Goal: Information Seeking & Learning: Learn about a topic

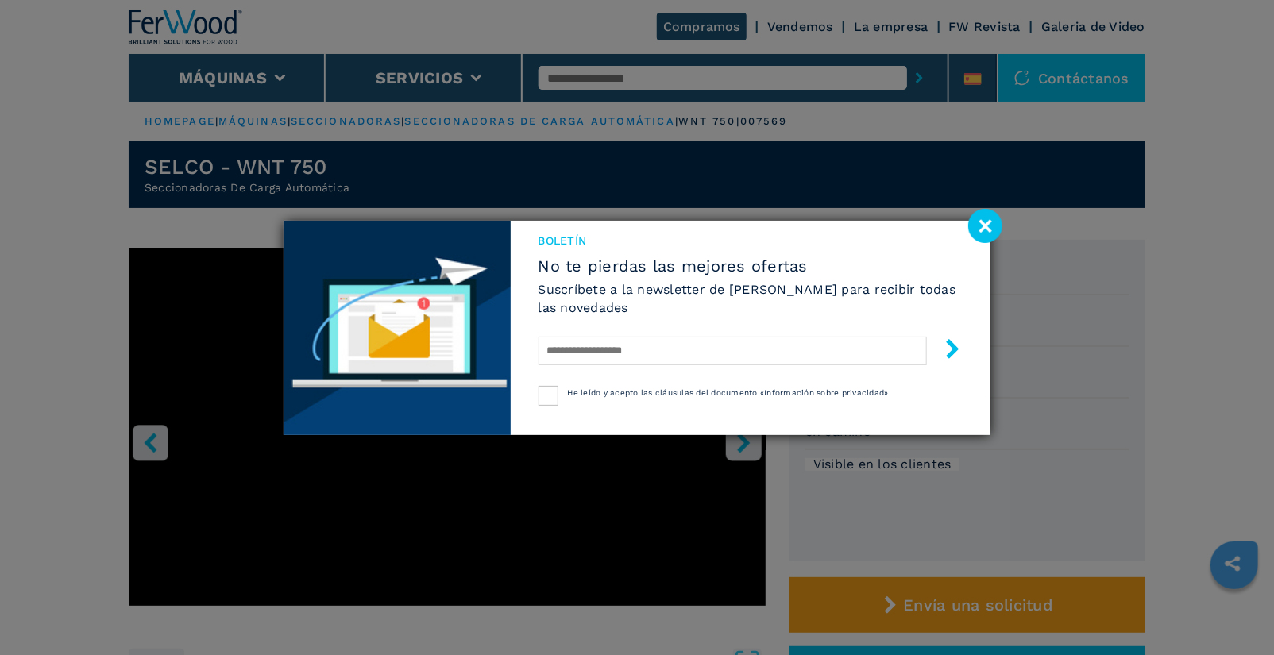
click at [984, 222] on image at bounding box center [986, 226] width 34 height 34
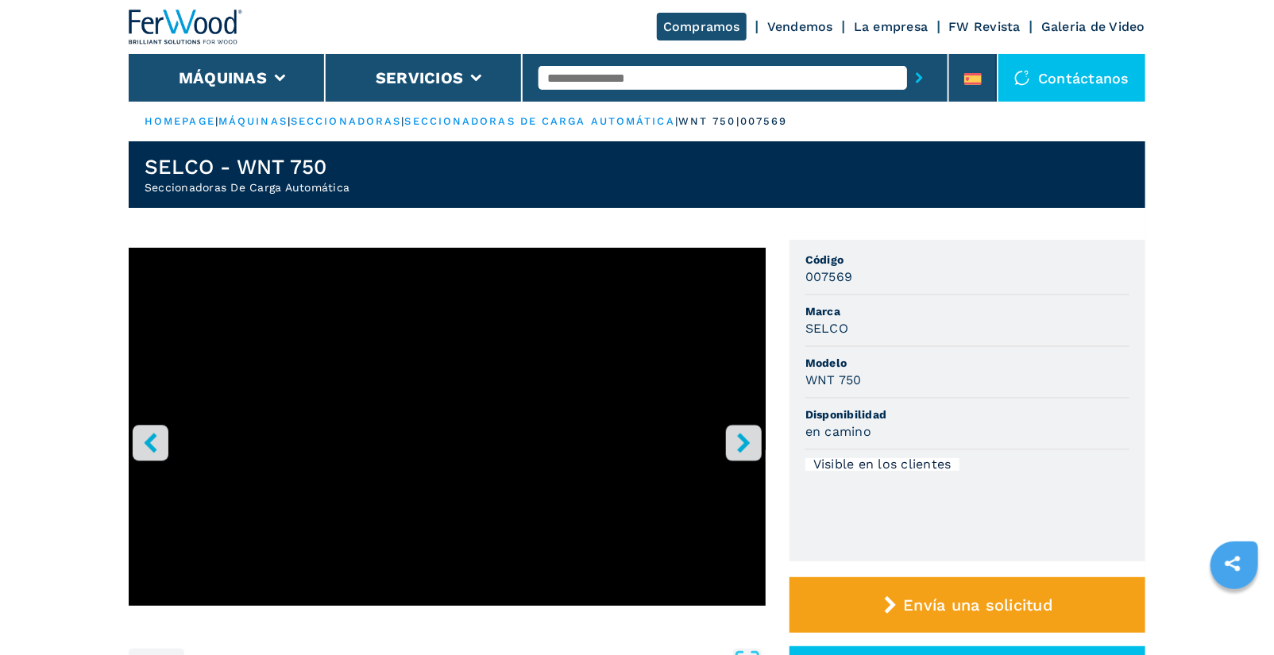
click at [660, 77] on input "text" at bounding box center [723, 78] width 369 height 24
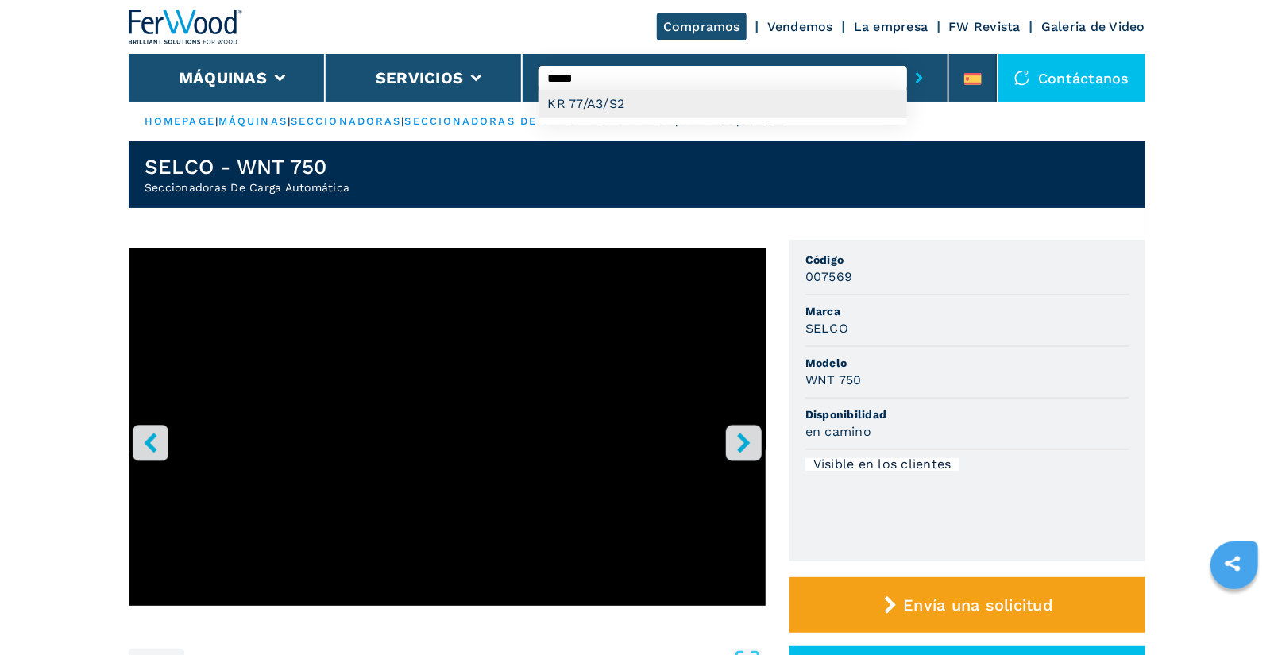
click at [667, 95] on div "KR 77/A3/S2" at bounding box center [723, 104] width 369 height 29
type input "**********"
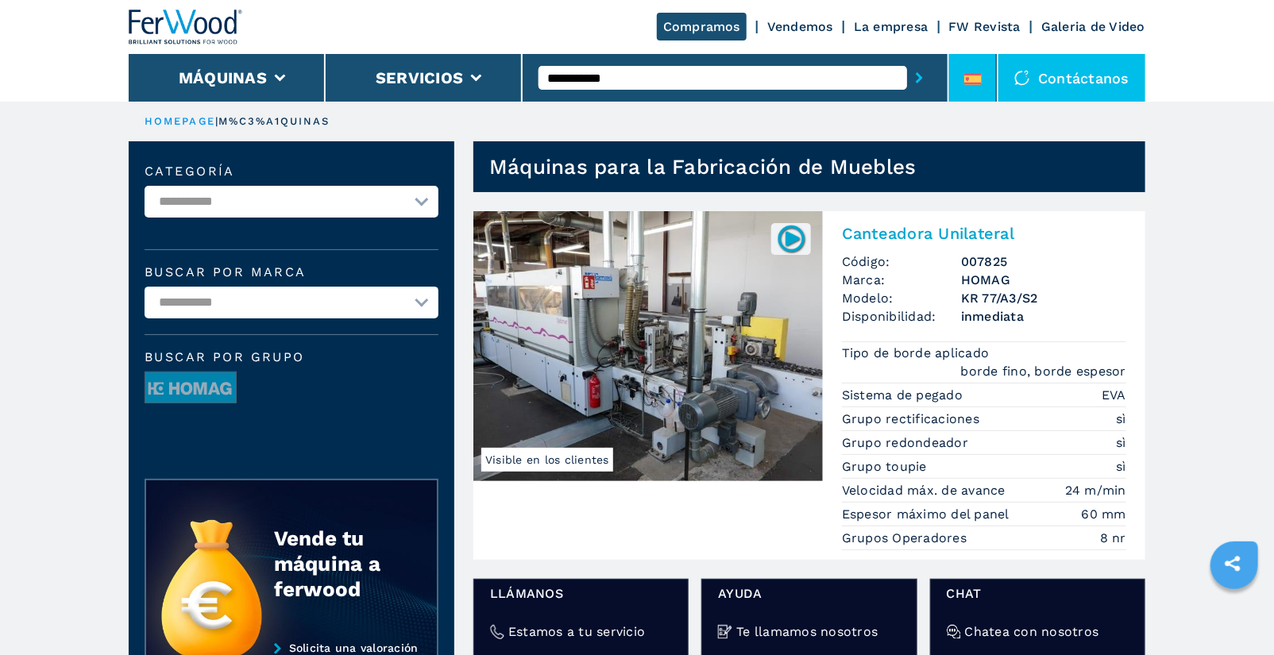
click at [972, 87] on div at bounding box center [973, 82] width 17 height 18
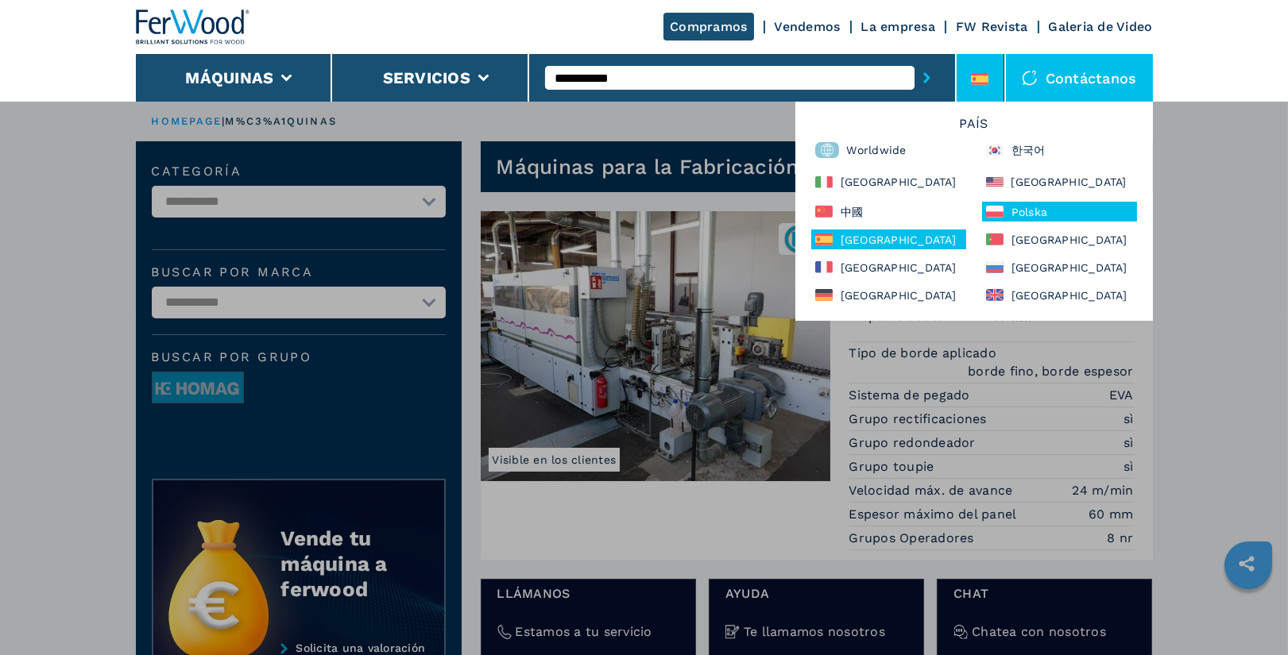
click at [1056, 203] on div "Polska" at bounding box center [1059, 212] width 155 height 20
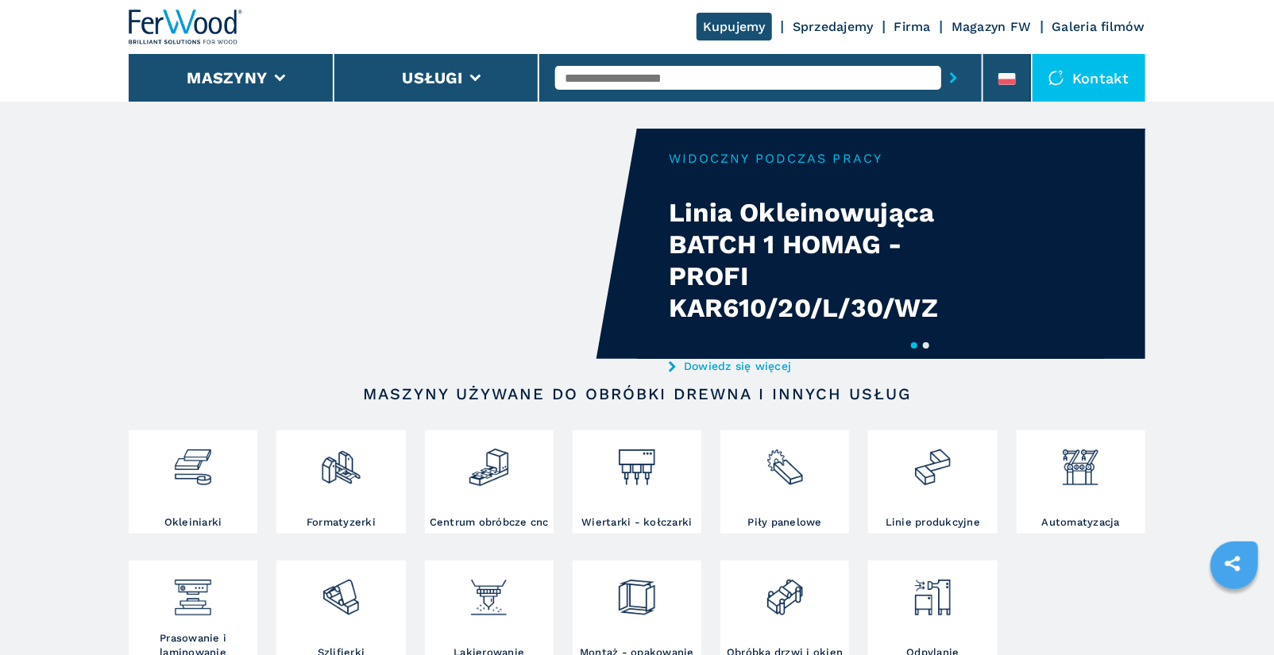
click at [613, 80] on input "text" at bounding box center [748, 78] width 386 height 24
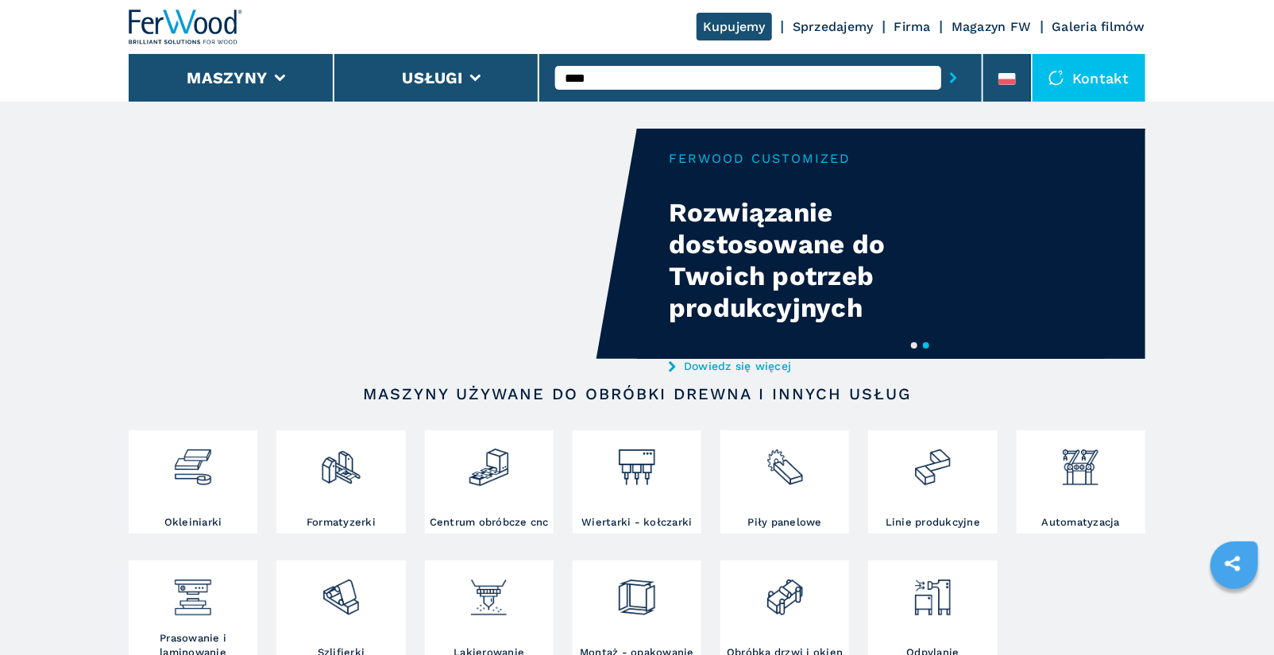
click at [628, 78] on input "****" at bounding box center [748, 78] width 386 height 24
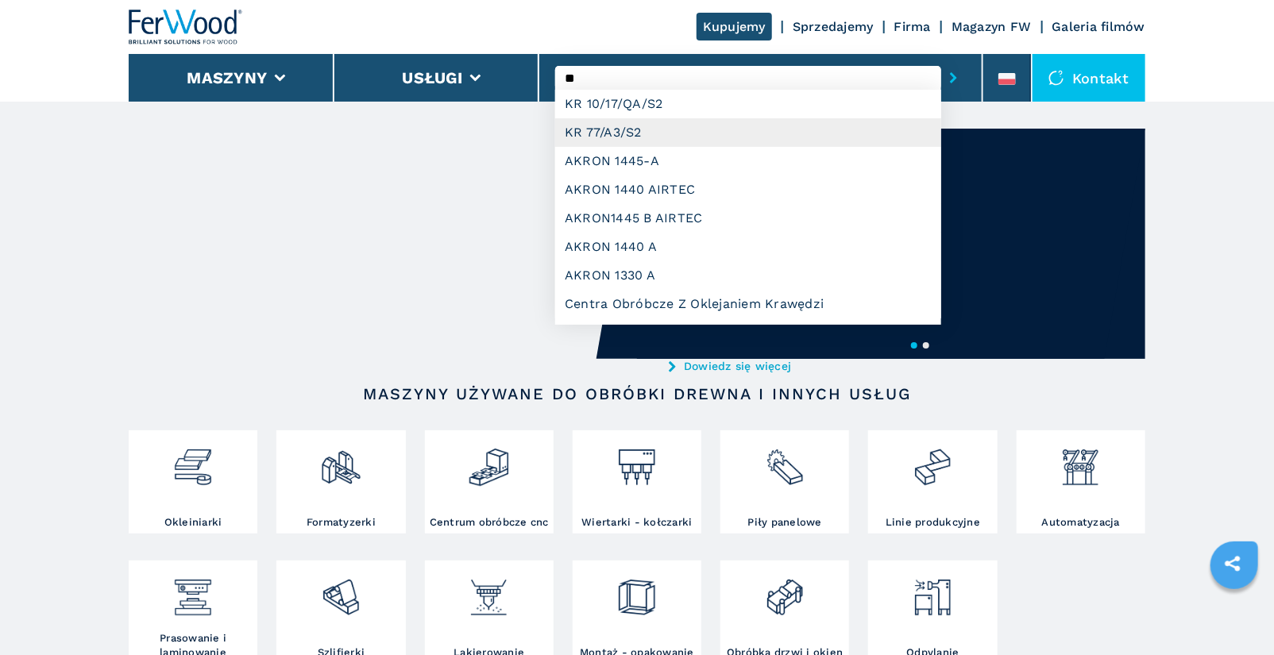
click at [624, 125] on div "KR 77/A3/S2" at bounding box center [748, 132] width 386 height 29
type input "**********"
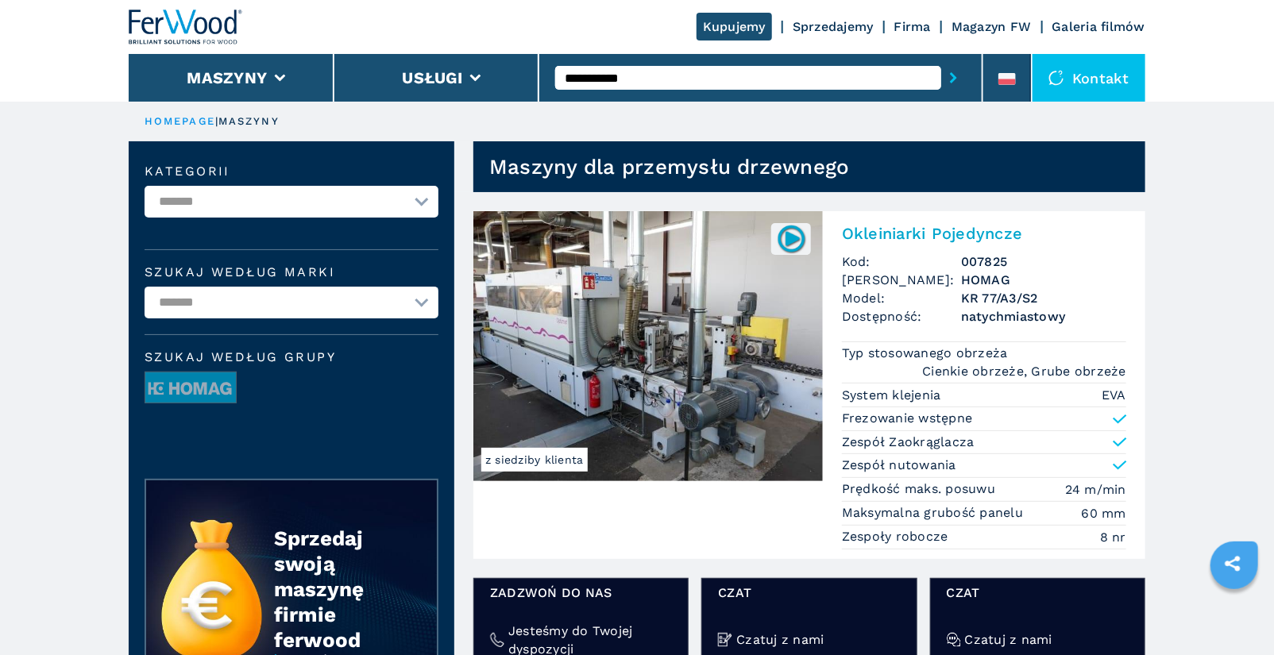
click at [915, 230] on h2 "Okleiniarki Pojedyncze" at bounding box center [984, 233] width 284 height 19
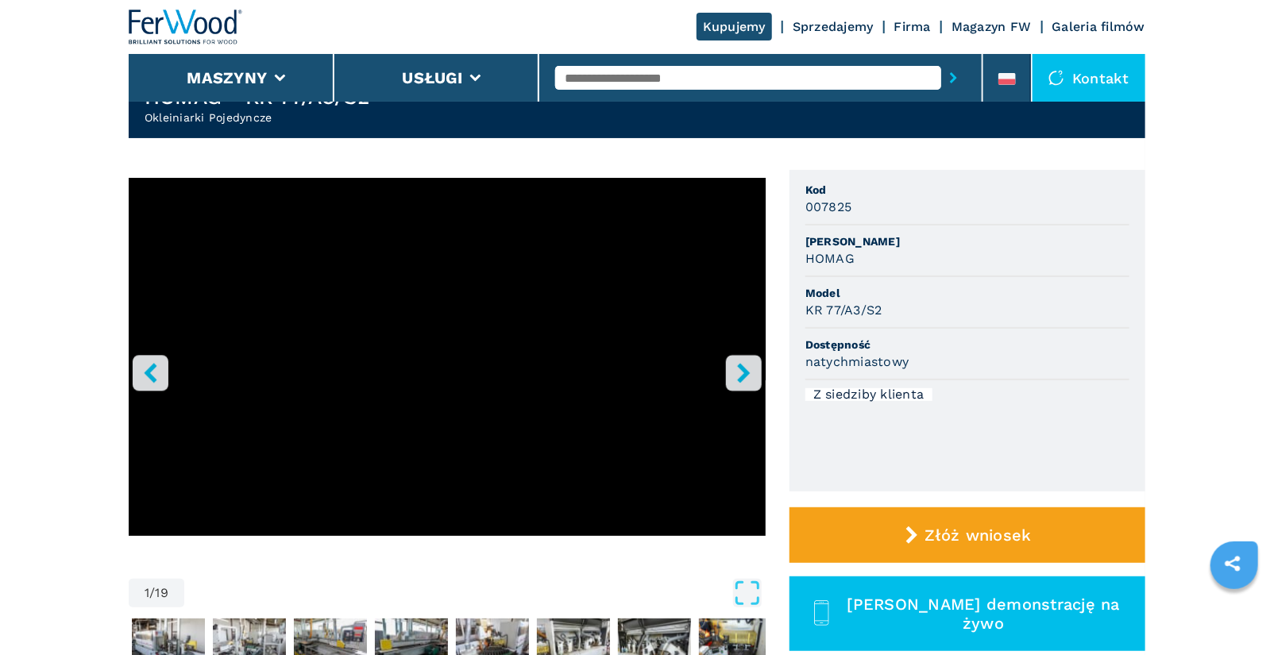
scroll to position [84, 0]
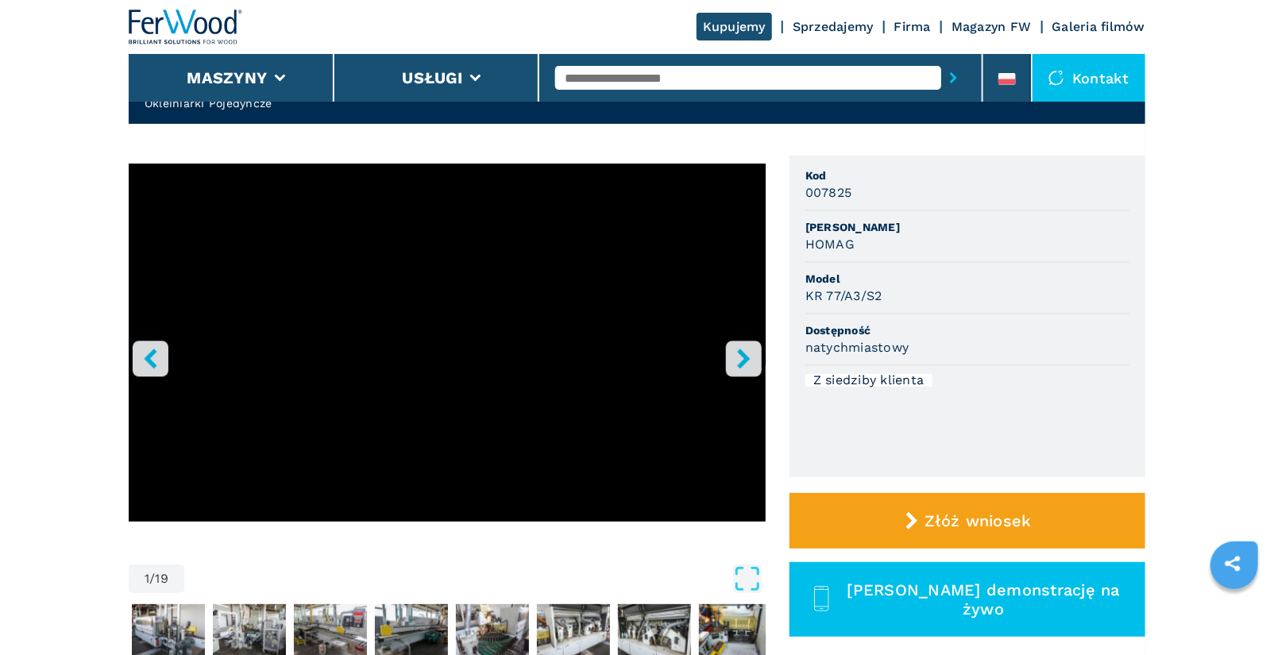
click at [748, 357] on icon "right-button" at bounding box center [743, 359] width 13 height 20
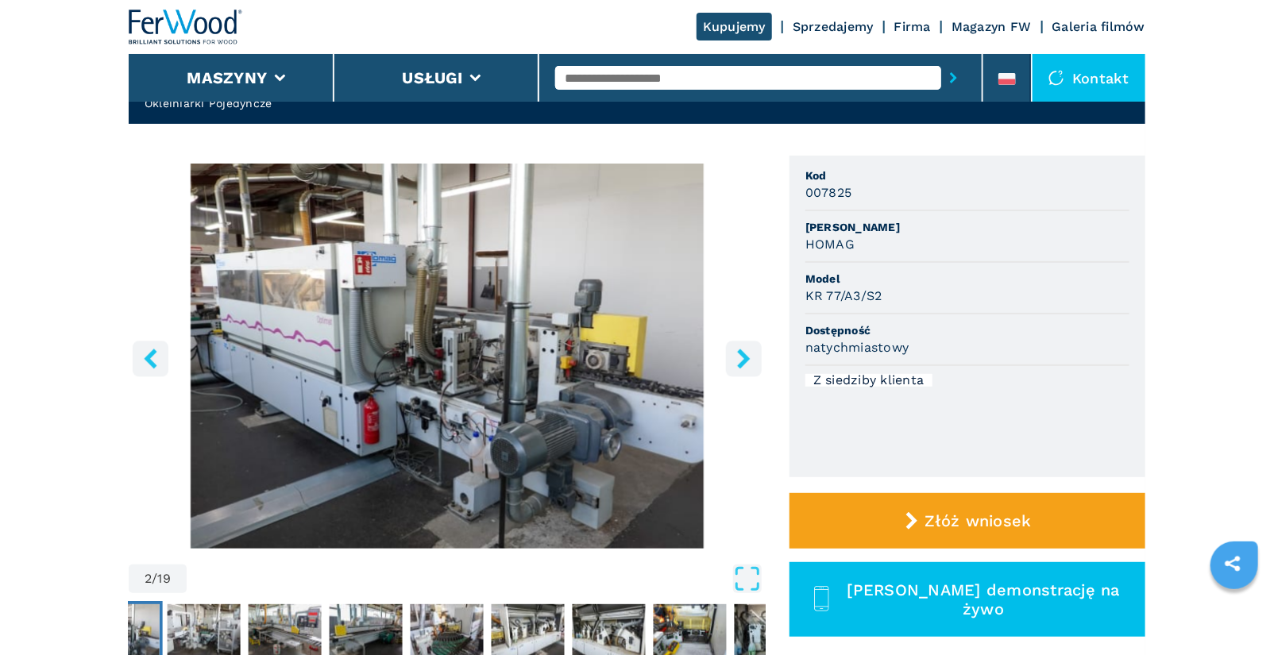
click at [748, 357] on icon "right-button" at bounding box center [743, 359] width 13 height 20
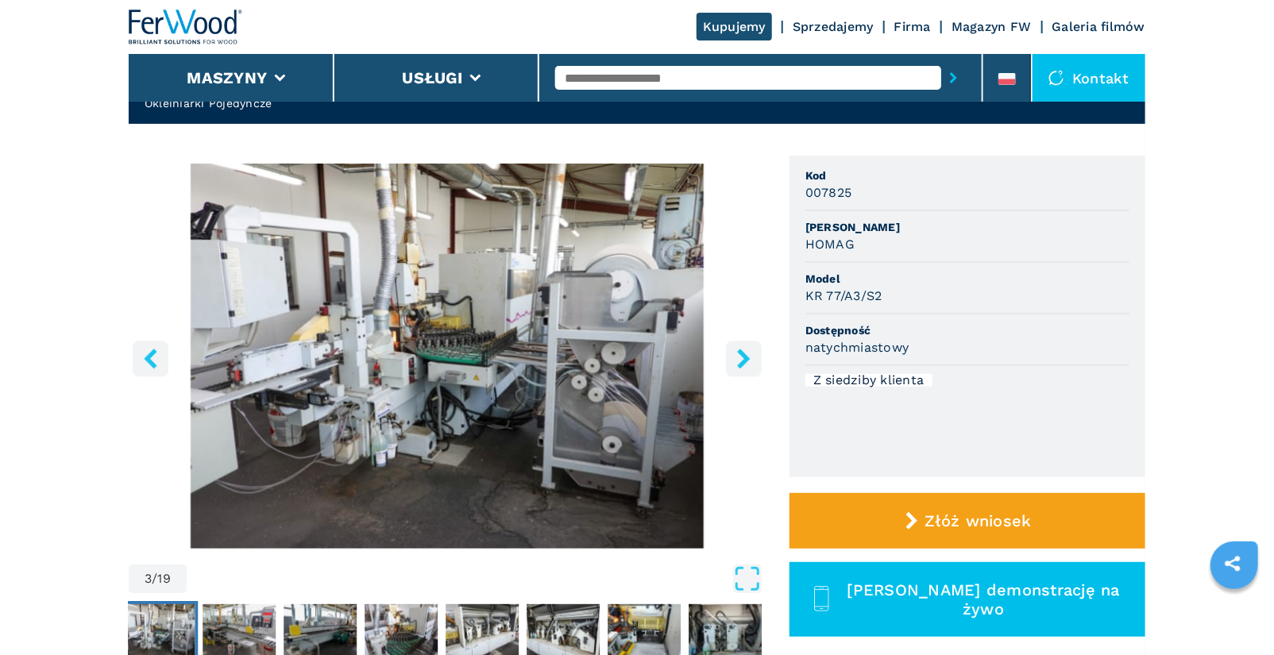
click at [748, 357] on icon "right-button" at bounding box center [743, 359] width 13 height 20
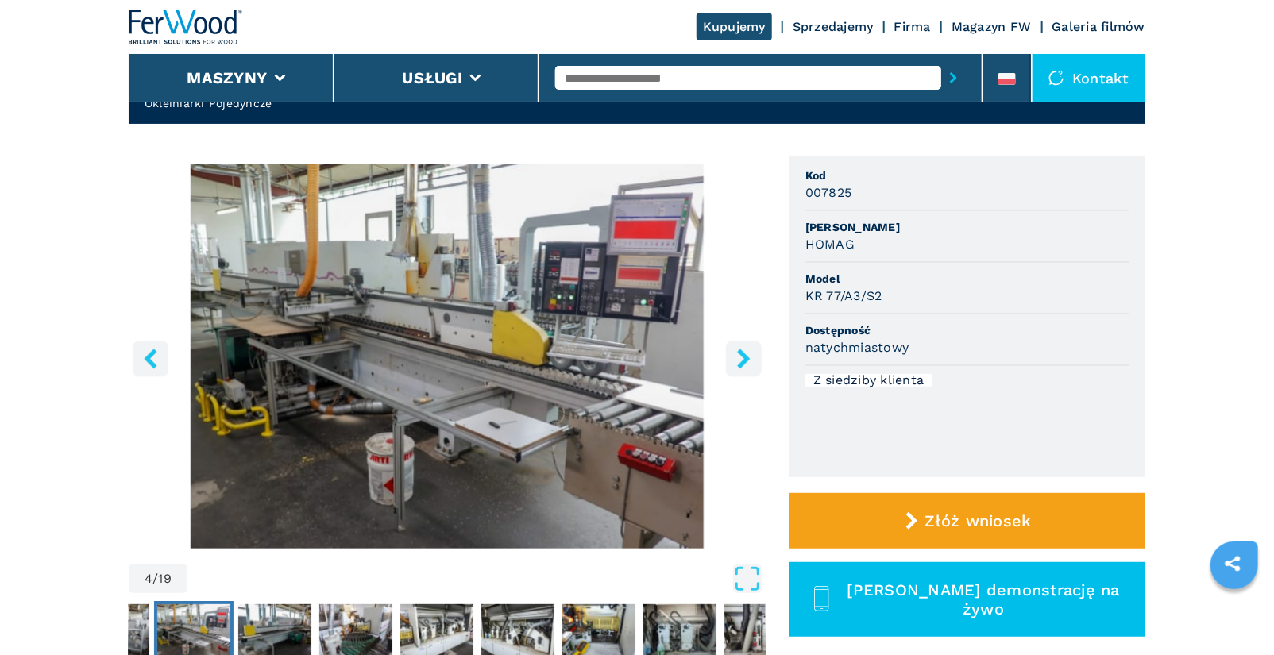
click at [747, 356] on icon "right-button" at bounding box center [743, 359] width 13 height 20
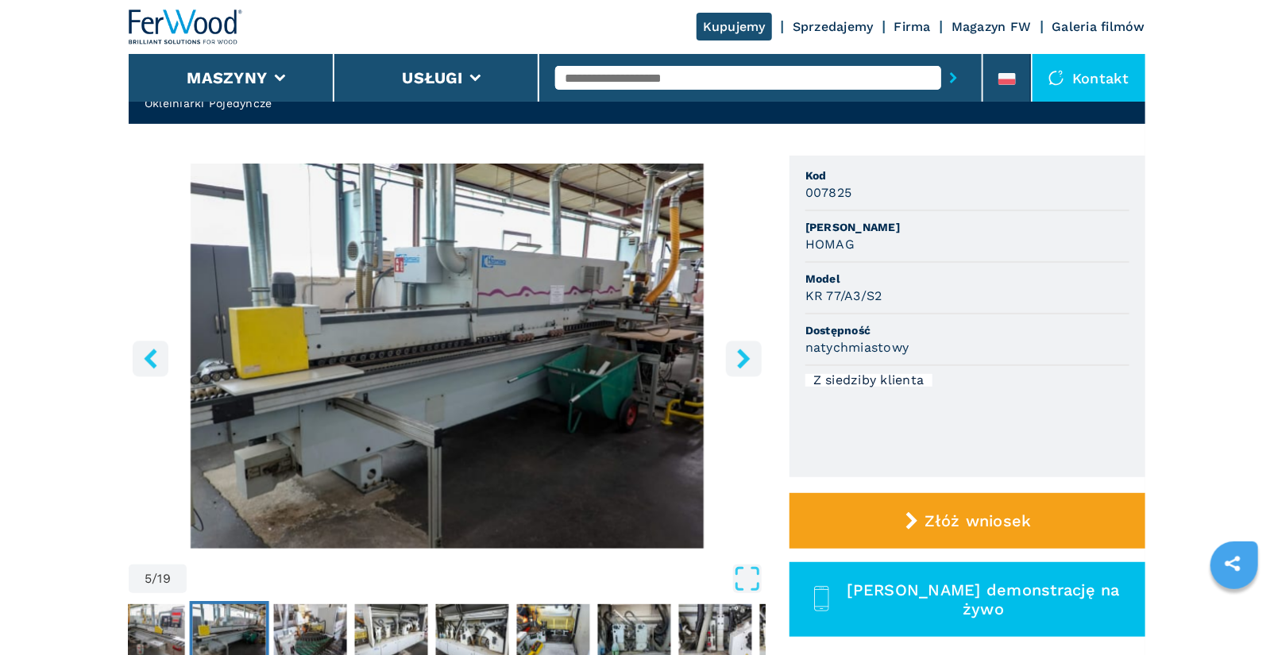
click at [747, 356] on icon "right-button" at bounding box center [743, 359] width 13 height 20
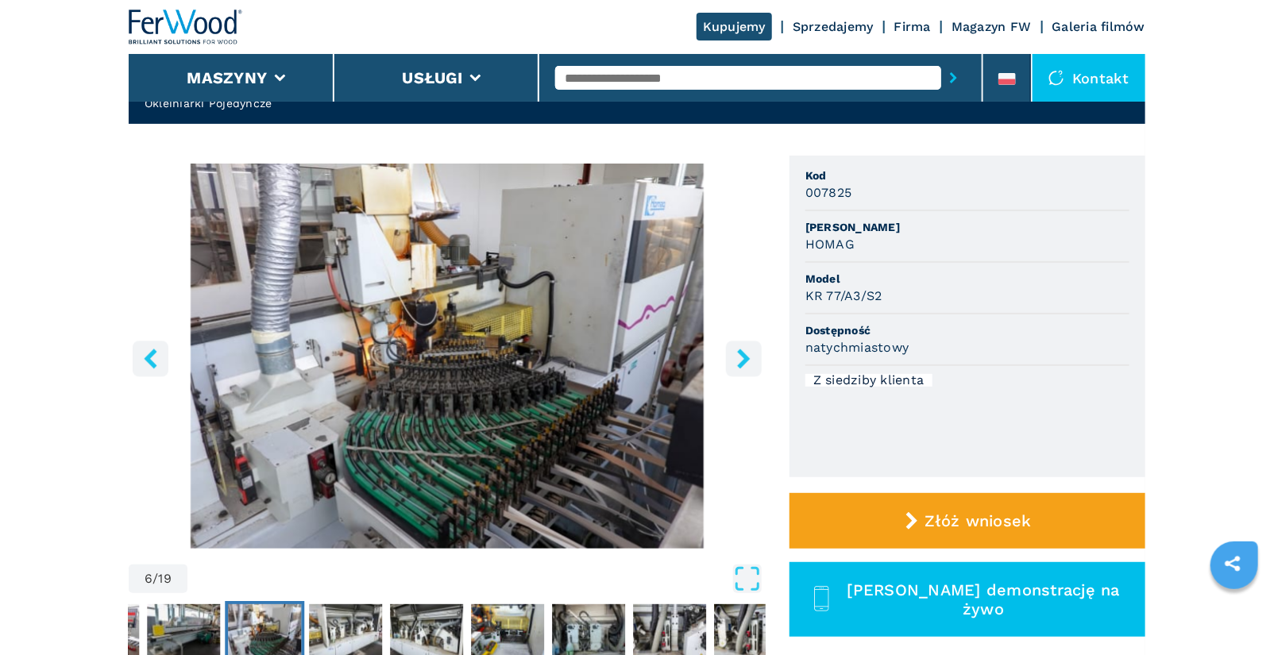
click at [747, 356] on icon "right-button" at bounding box center [743, 359] width 13 height 20
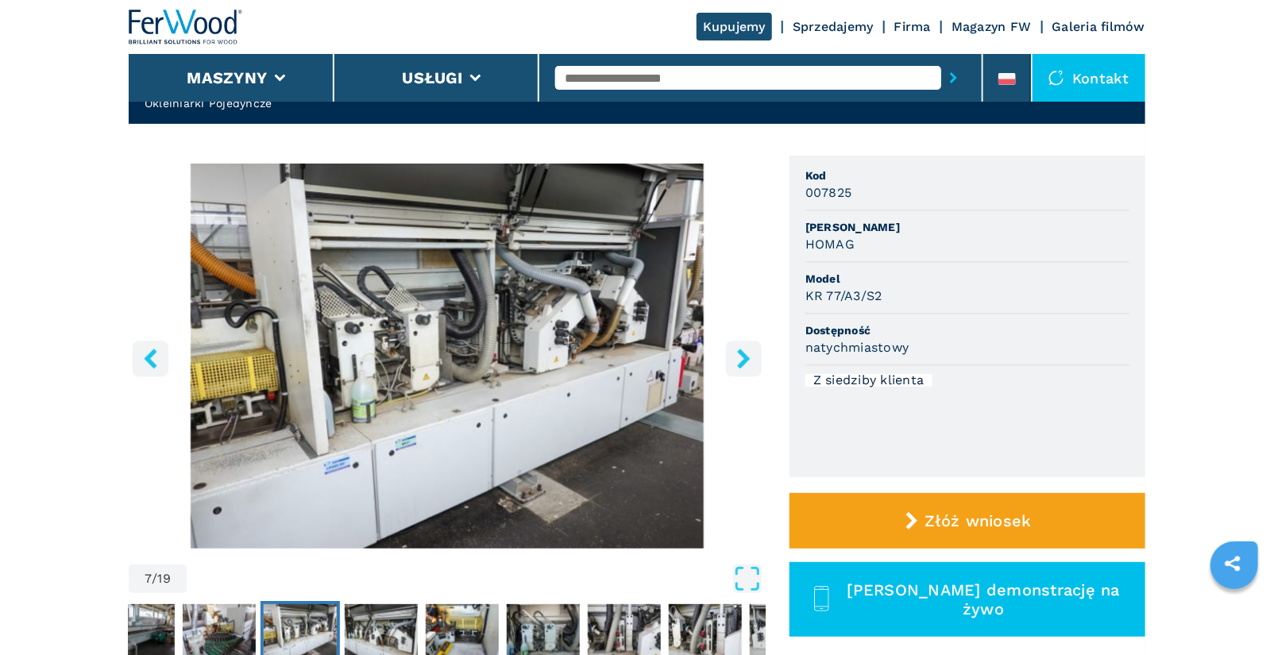
click at [747, 356] on icon "right-button" at bounding box center [743, 359] width 13 height 20
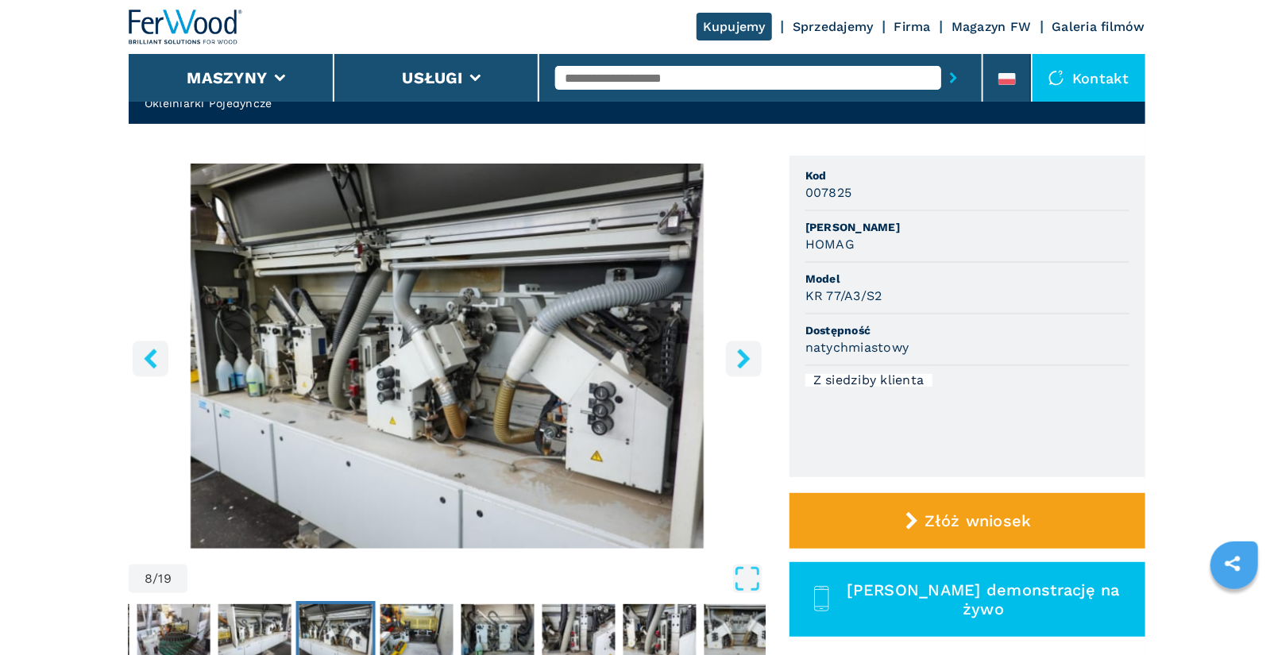
click at [747, 356] on icon "right-button" at bounding box center [743, 359] width 13 height 20
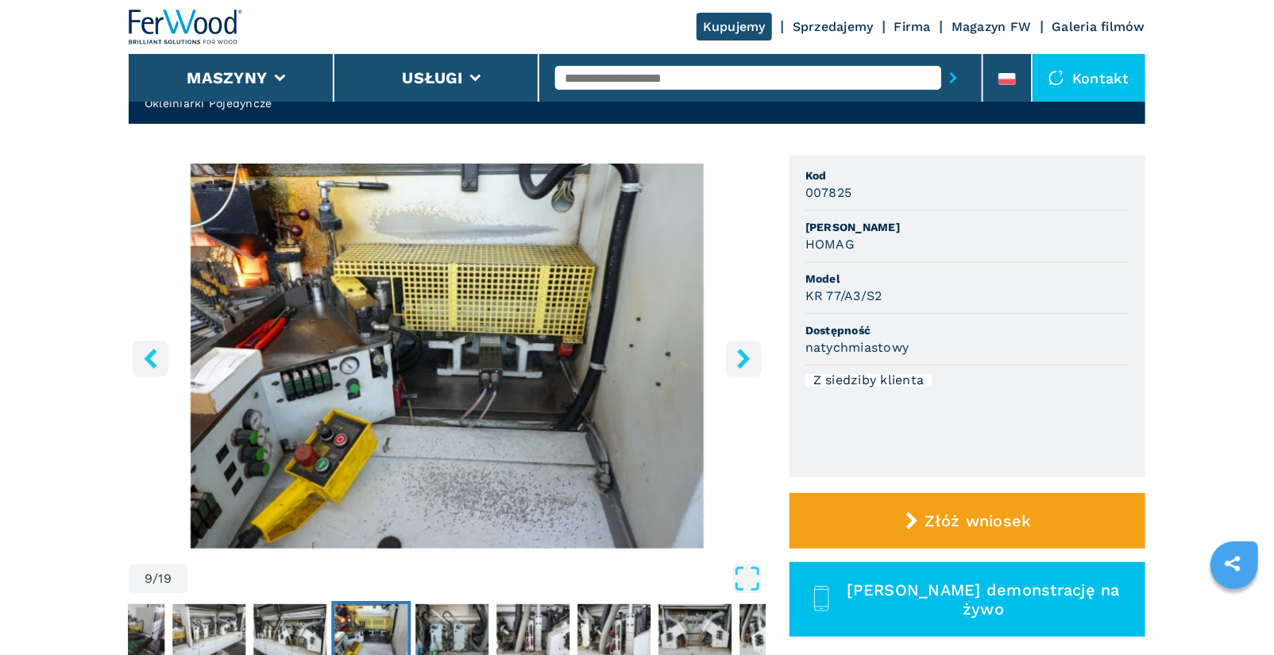
click at [747, 356] on icon "right-button" at bounding box center [743, 359] width 13 height 20
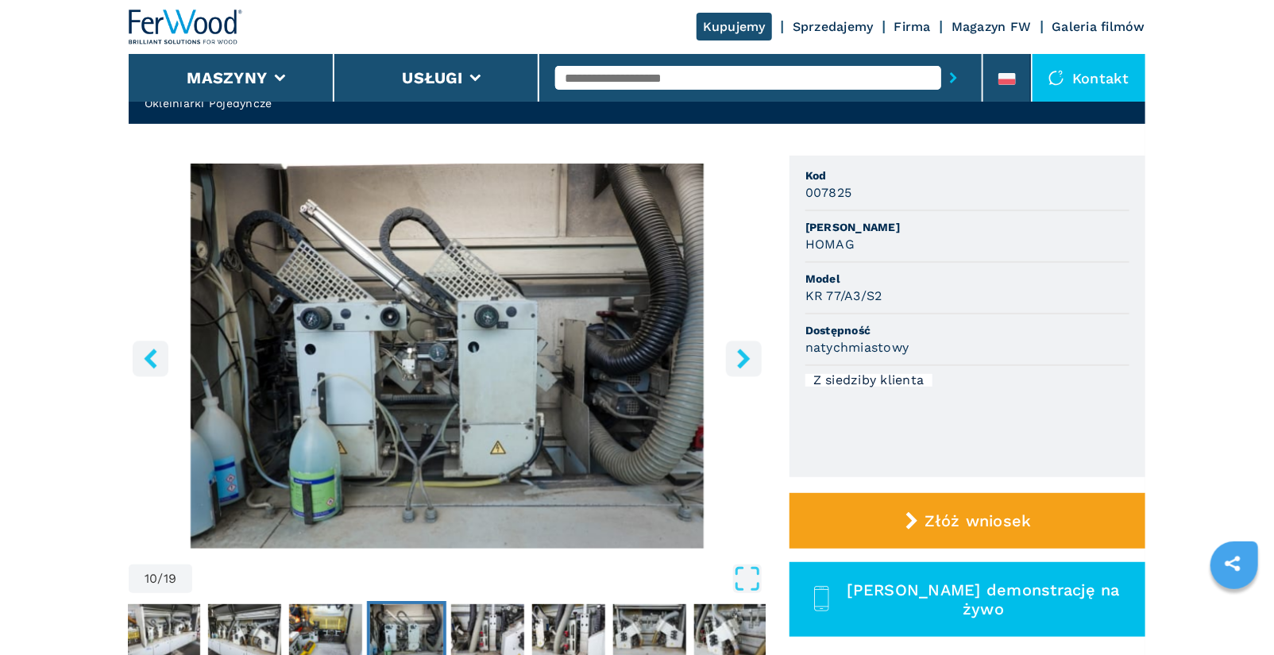
click at [747, 356] on icon "right-button" at bounding box center [743, 359] width 13 height 20
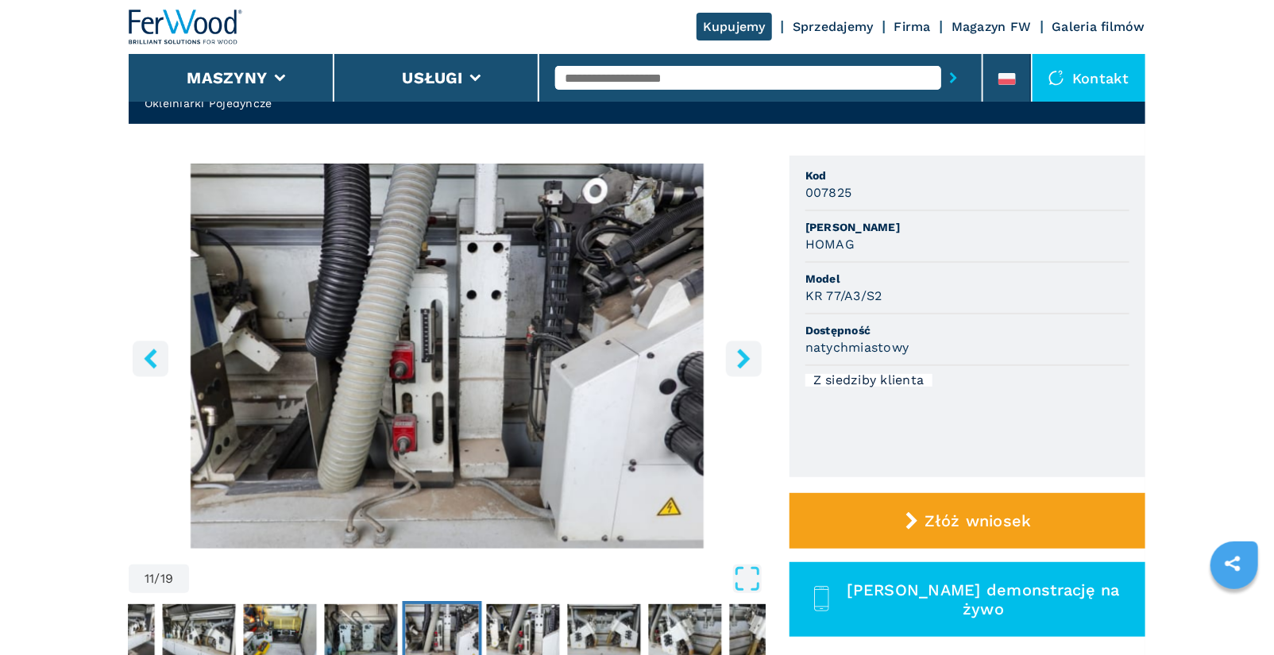
click at [747, 356] on icon "right-button" at bounding box center [743, 359] width 13 height 20
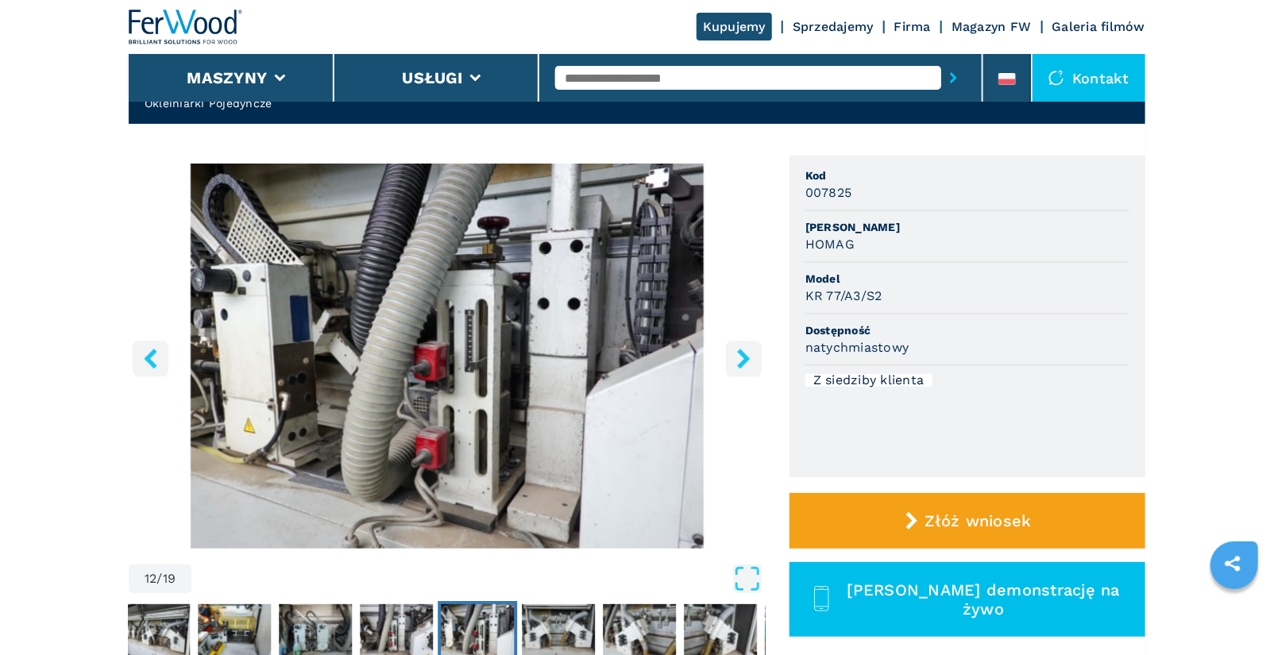
click at [747, 356] on icon "right-button" at bounding box center [743, 359] width 13 height 20
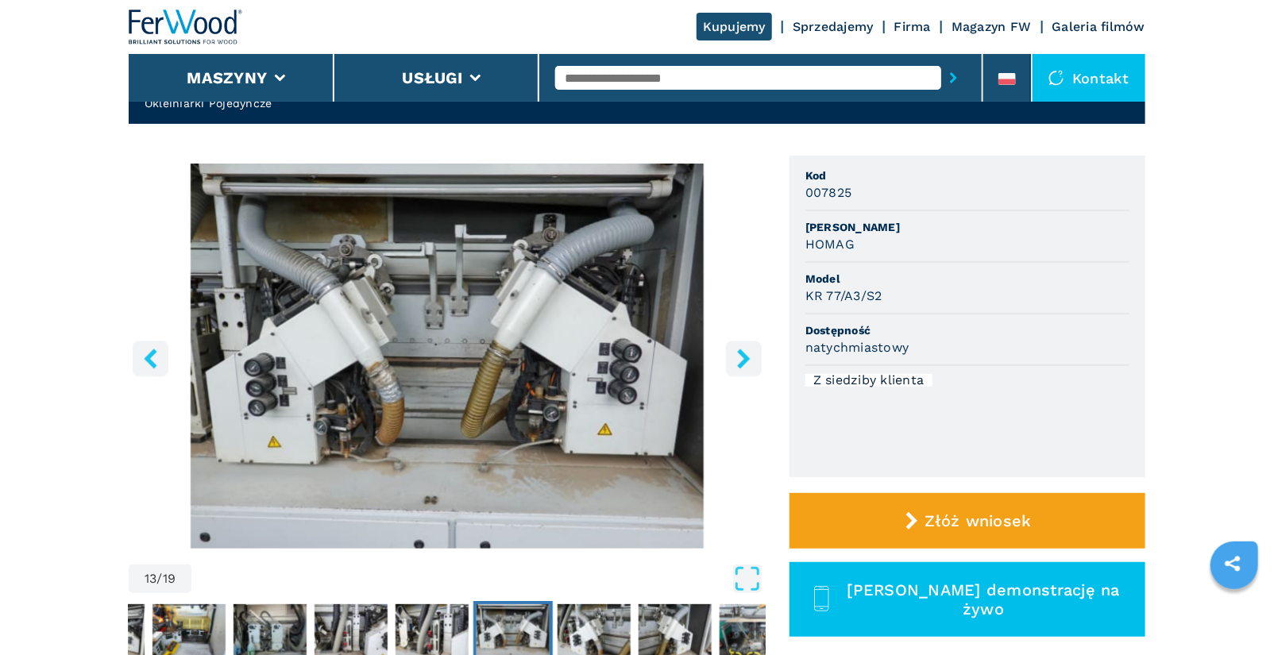
click at [747, 356] on icon "right-button" at bounding box center [743, 359] width 13 height 20
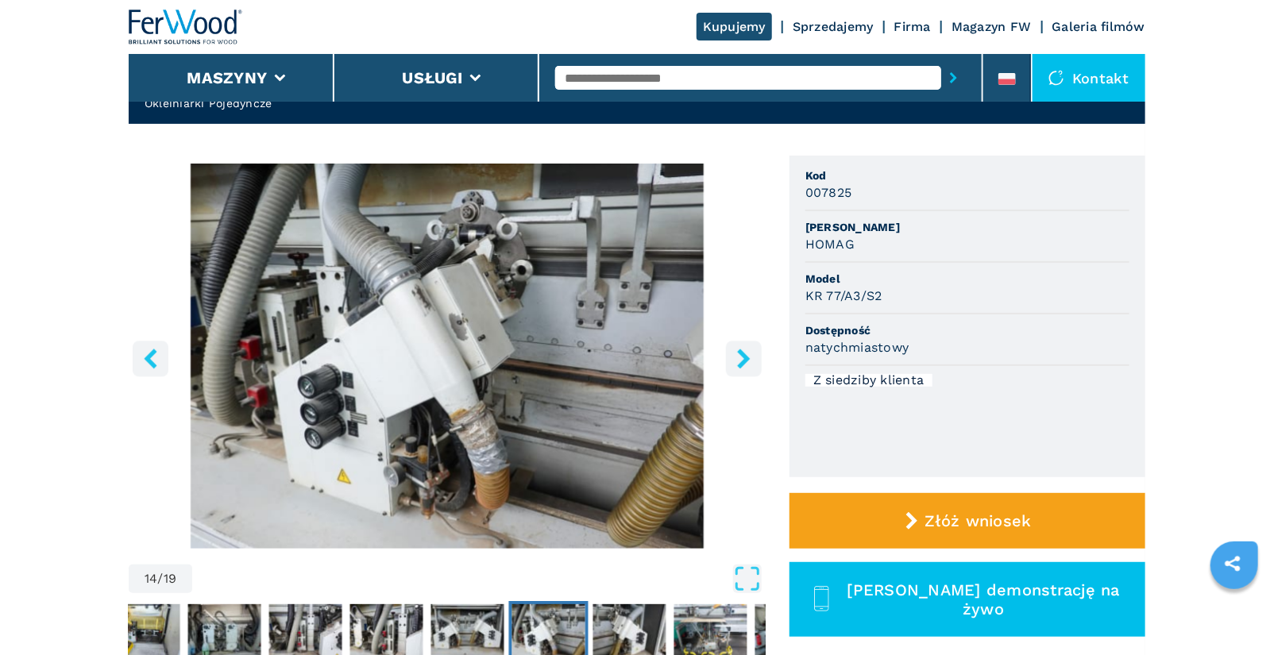
click at [747, 356] on icon "right-button" at bounding box center [743, 359] width 13 height 20
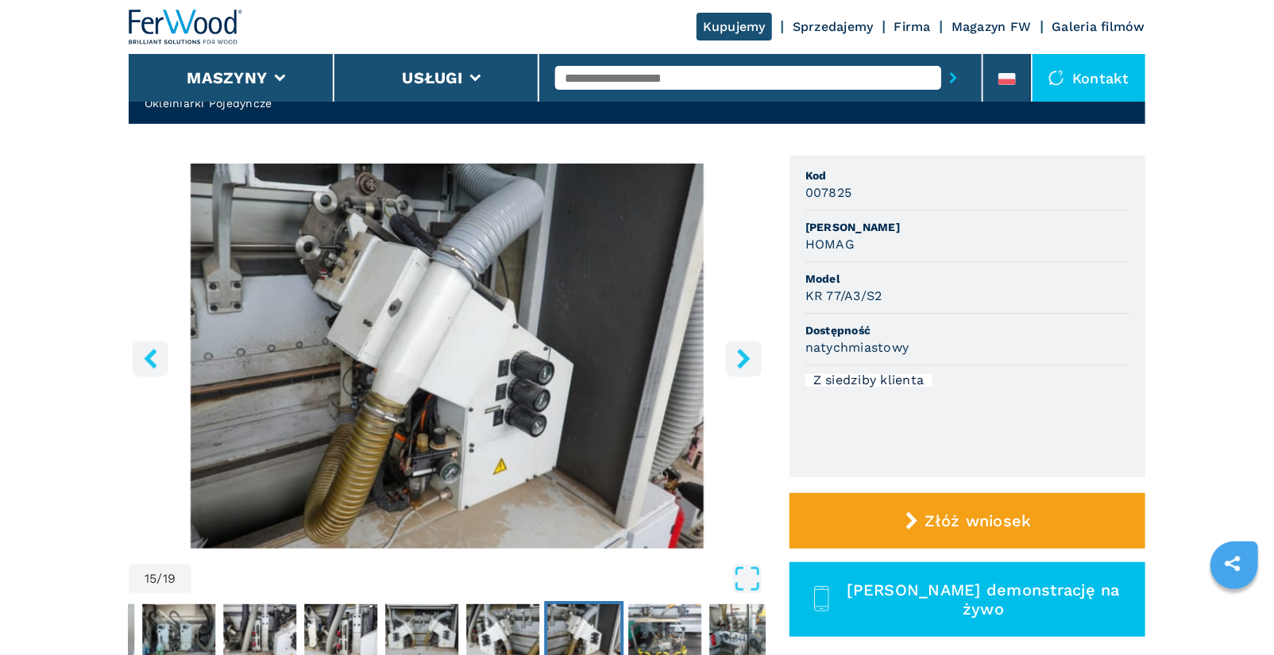
click at [747, 356] on icon "right-button" at bounding box center [743, 359] width 13 height 20
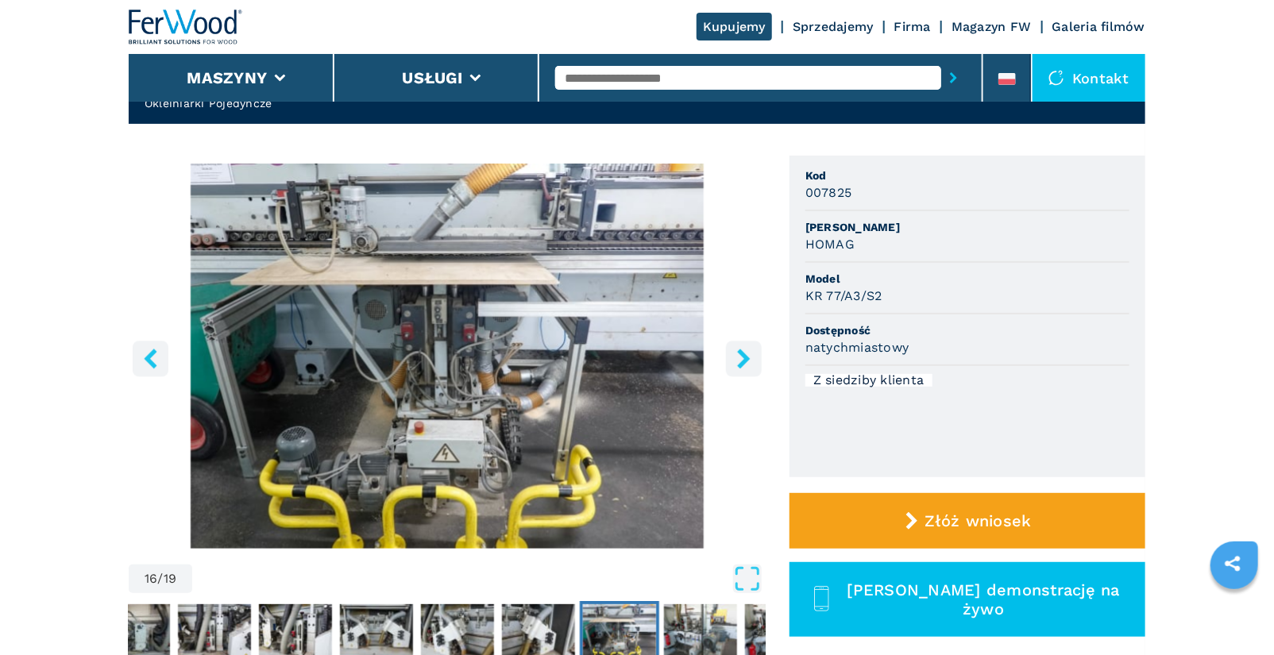
click at [747, 356] on icon "right-button" at bounding box center [743, 359] width 13 height 20
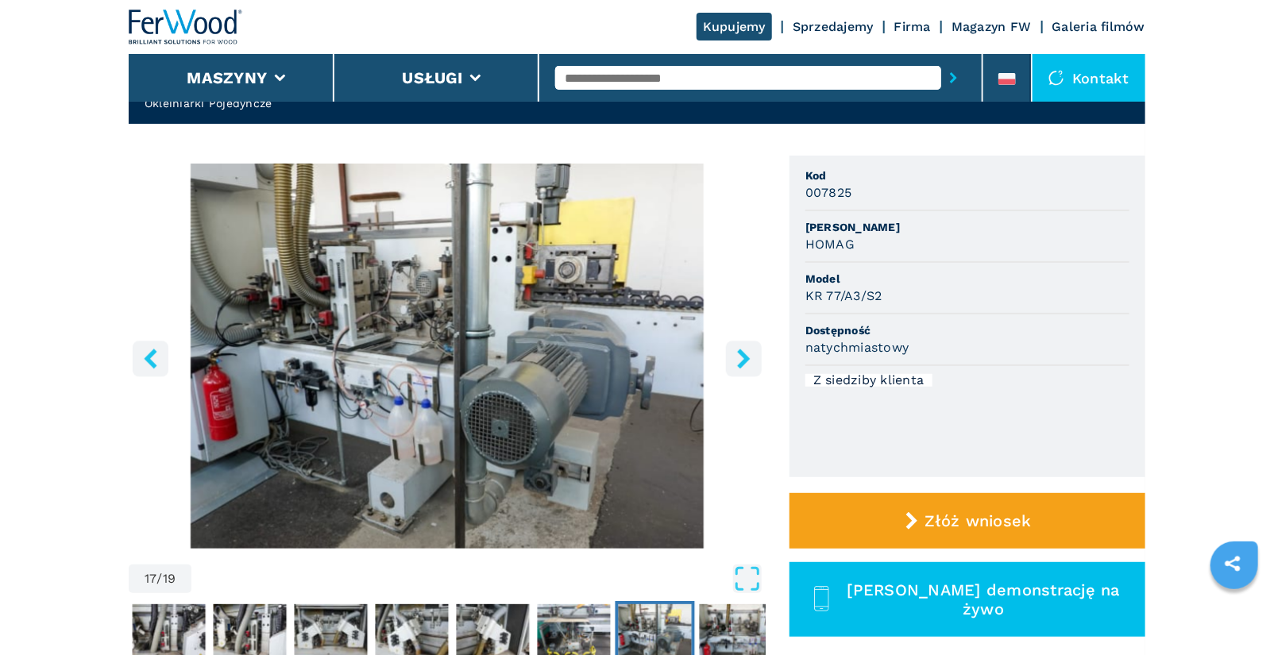
click at [747, 356] on icon "right-button" at bounding box center [743, 359] width 13 height 20
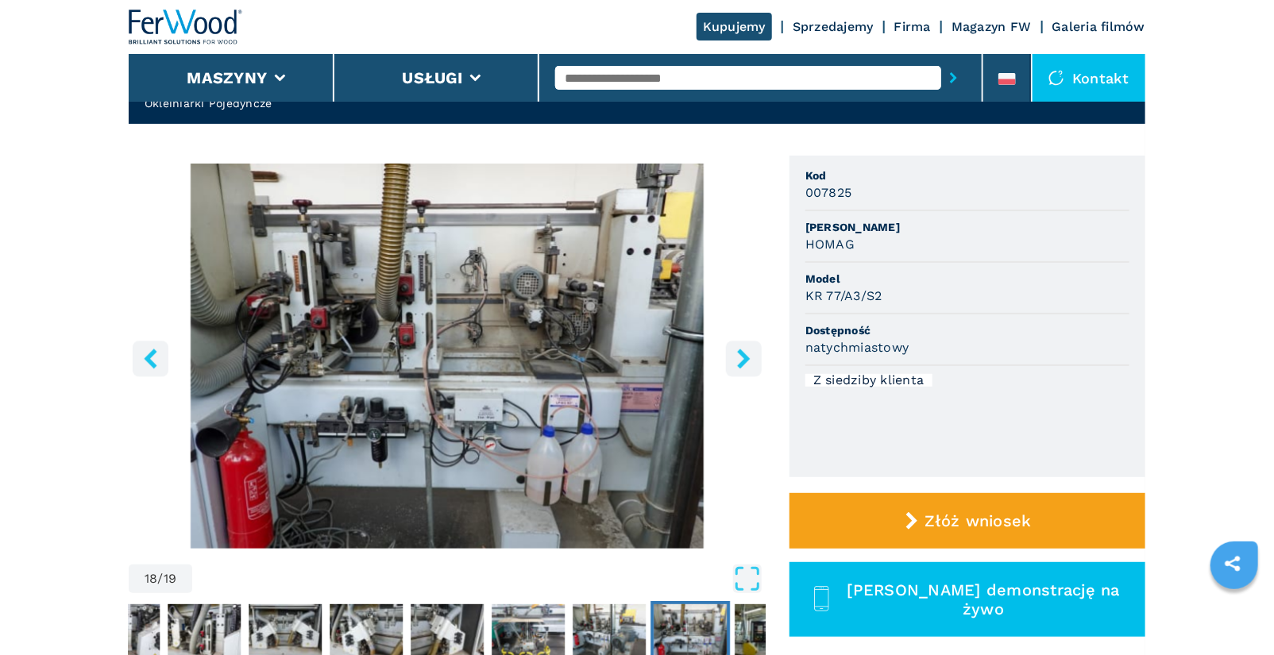
click at [747, 356] on icon "right-button" at bounding box center [743, 359] width 13 height 20
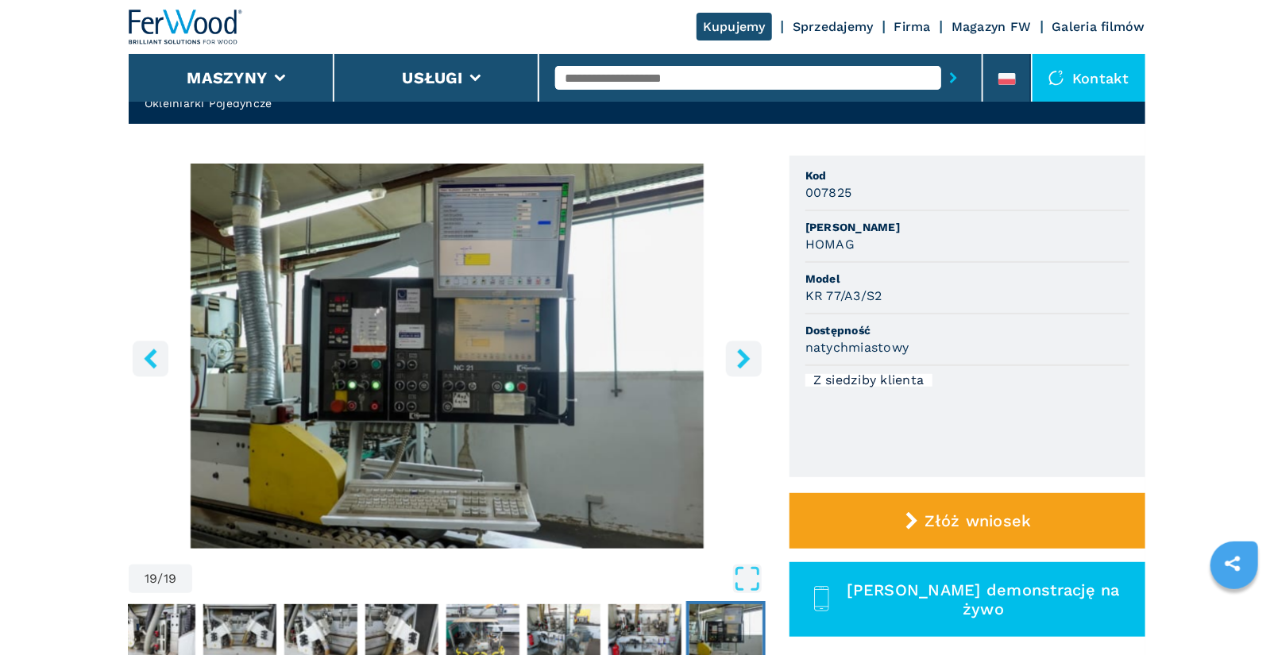
click at [747, 356] on icon "right-button" at bounding box center [743, 359] width 13 height 20
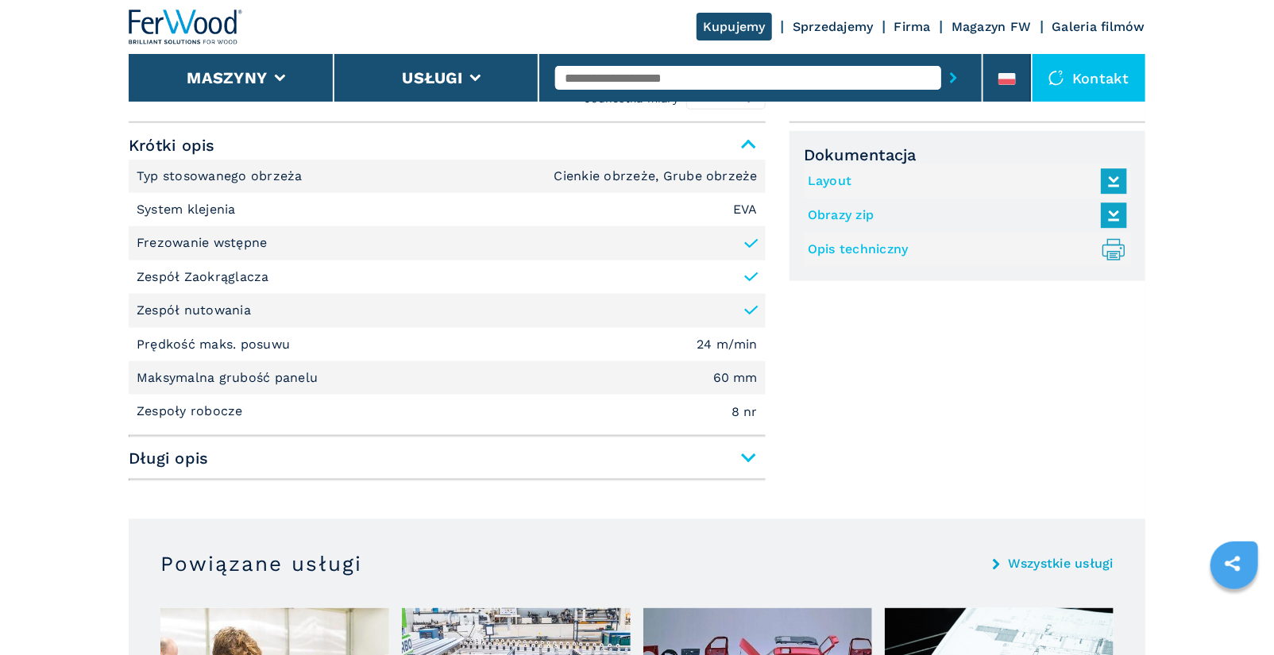
scroll to position [673, 0]
click at [841, 184] on link "Layout" at bounding box center [963, 182] width 311 height 26
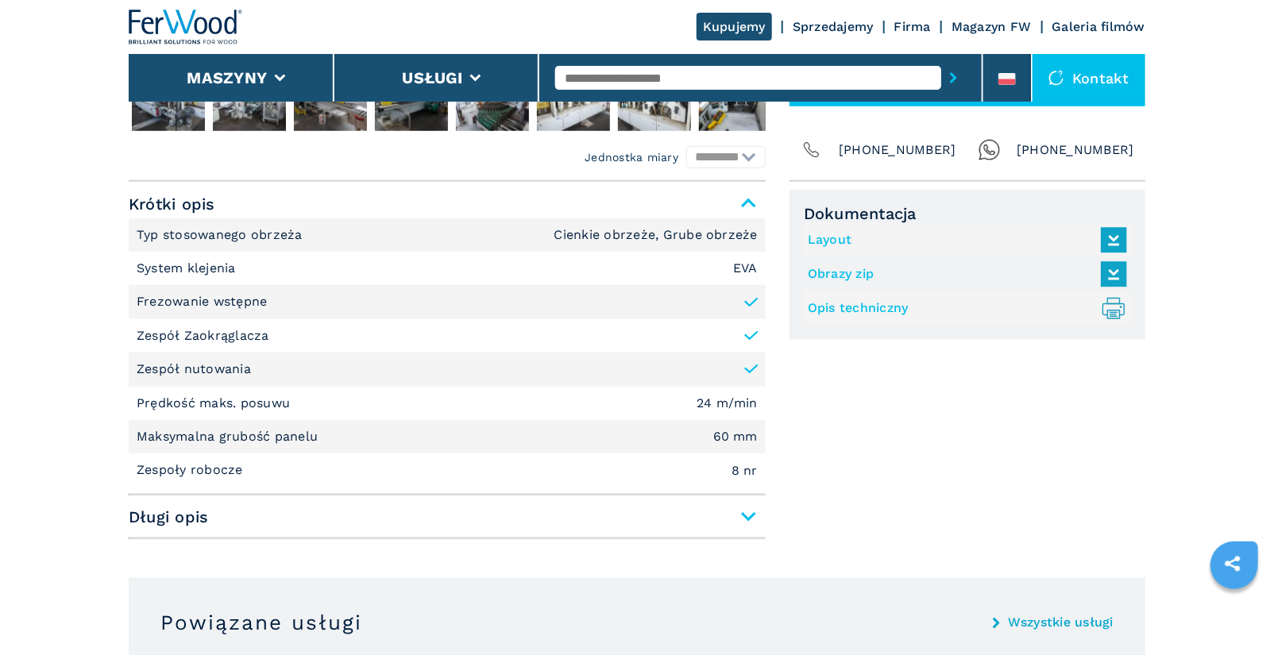
scroll to position [153, 0]
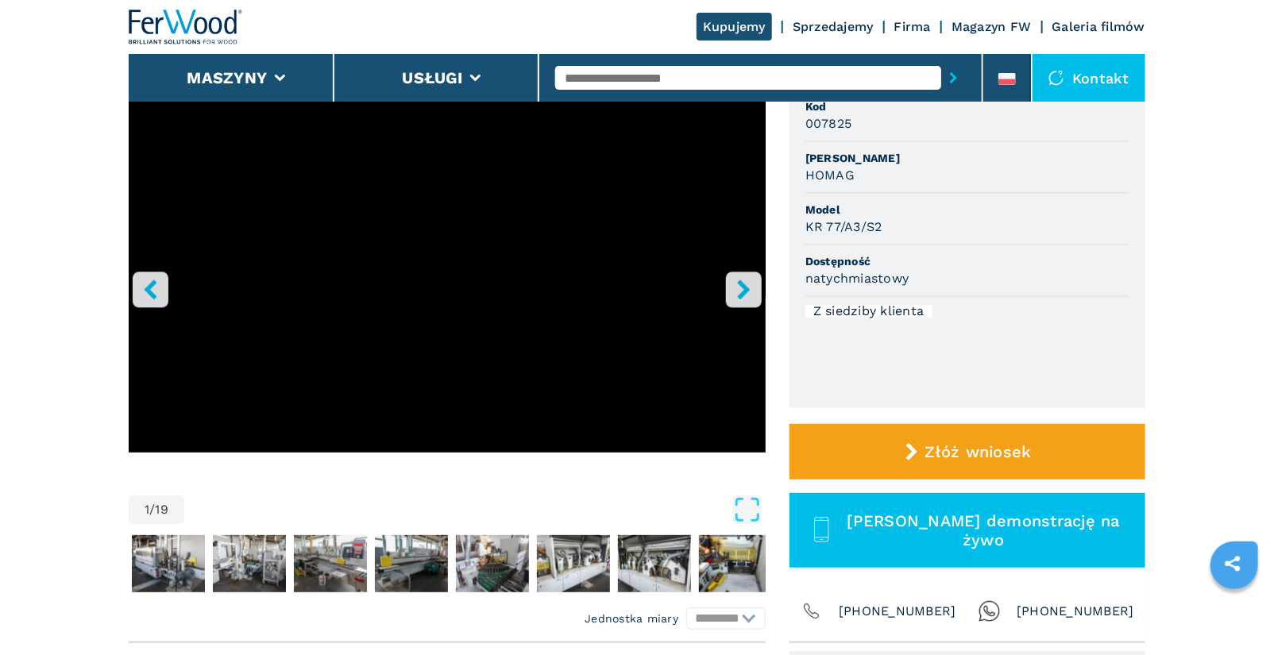
click at [680, 80] on input "text" at bounding box center [748, 78] width 386 height 24
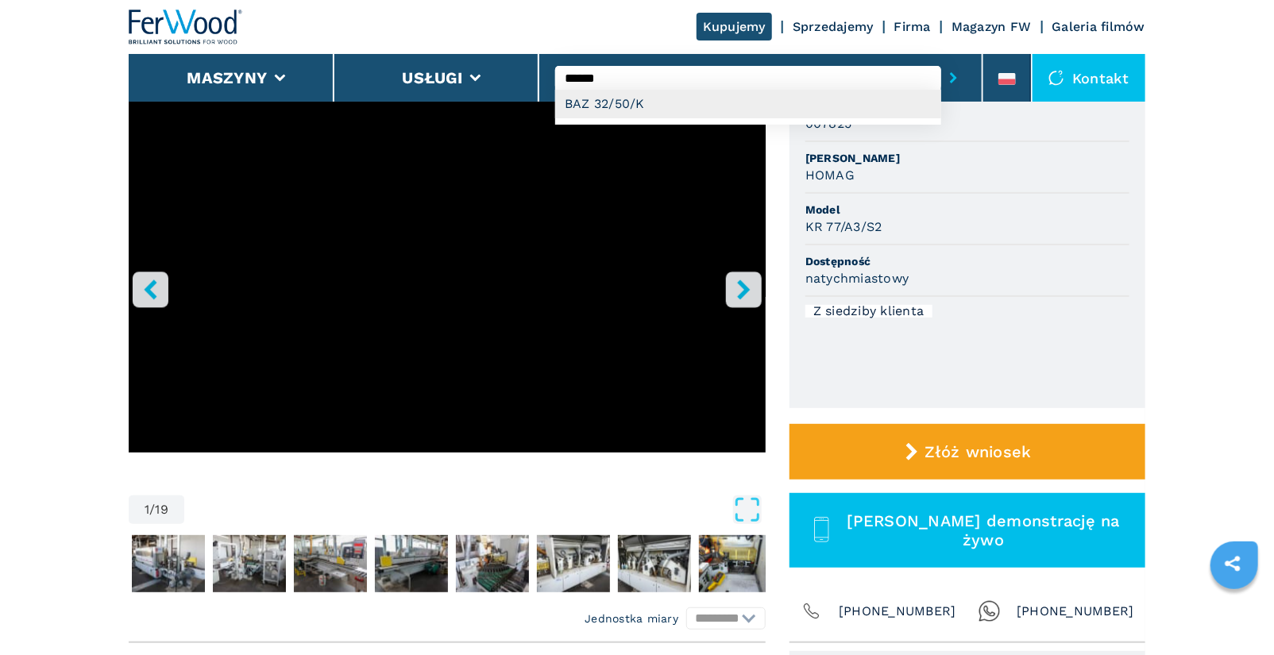
click at [717, 98] on div "BAZ 32/50/K" at bounding box center [748, 104] width 386 height 29
type input "**********"
